Goal: Task Accomplishment & Management: Manage account settings

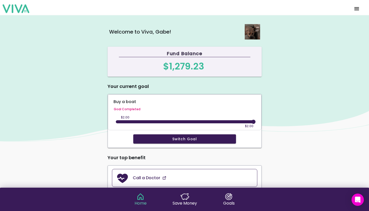
click at [356, 6] on span "menu" at bounding box center [357, 9] width 8 height 12
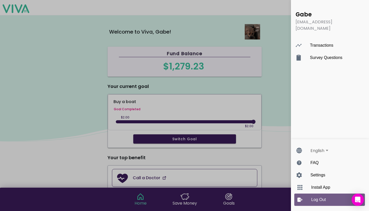
click at [319, 205] on div "Log Out" at bounding box center [334, 200] width 47 height 12
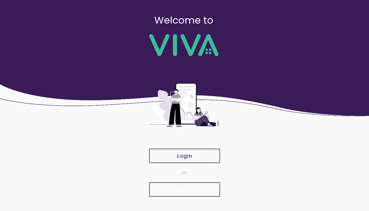
click at [0, 0] on slot "Sign Up" at bounding box center [0, 0] width 0 height 0
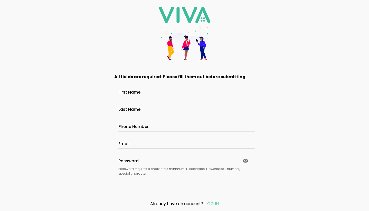
scroll to position [31, 0]
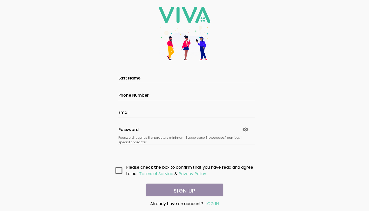
click at [0, 0] on slot "LOG IN" at bounding box center [0, 0] width 0 height 0
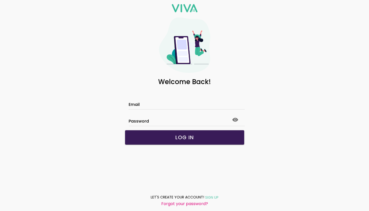
click at [0, 0] on slot "Forgot your password?" at bounding box center [0, 0] width 0 height 0
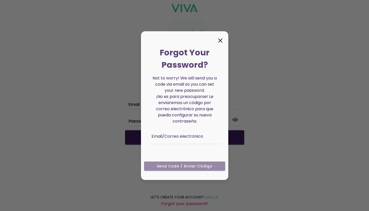
click at [196, 132] on div "Email/Correo electrónico" at bounding box center [184, 135] width 66 height 17
click at [193, 138] on input "text" at bounding box center [189, 140] width 77 height 8
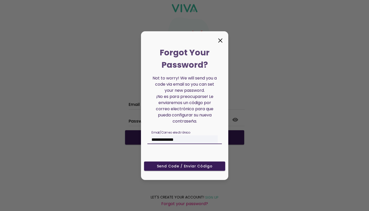
type input "**********"
click at [0, 0] on slot "Send Code / Enviar código" at bounding box center [0, 0] width 0 height 0
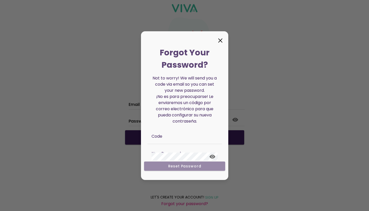
scroll to position [18, 0]
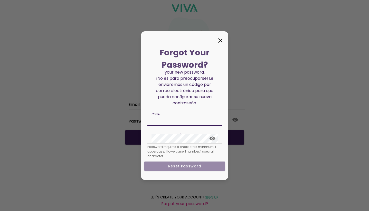
click at [179, 122] on input "text" at bounding box center [189, 121] width 77 height 8
type input "******"
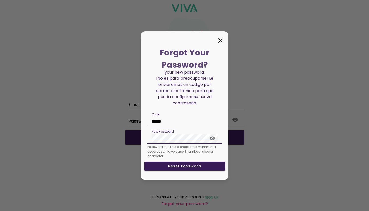
click at [0, 0] on slot "Reset Password" at bounding box center [0, 0] width 0 height 0
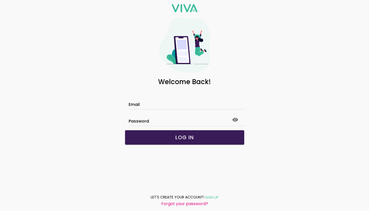
scroll to position [0, 0]
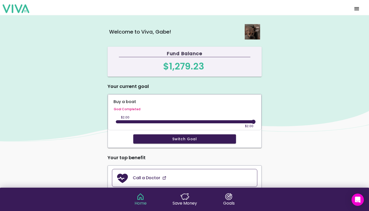
click at [320, 77] on img at bounding box center [184, 78] width 369 height 127
click at [358, 12] on span "menu" at bounding box center [357, 9] width 8 height 12
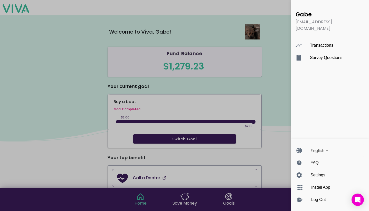
click at [274, 41] on ion-backdrop "menu" at bounding box center [184, 105] width 369 height 211
